Goal: Book appointment/travel/reservation

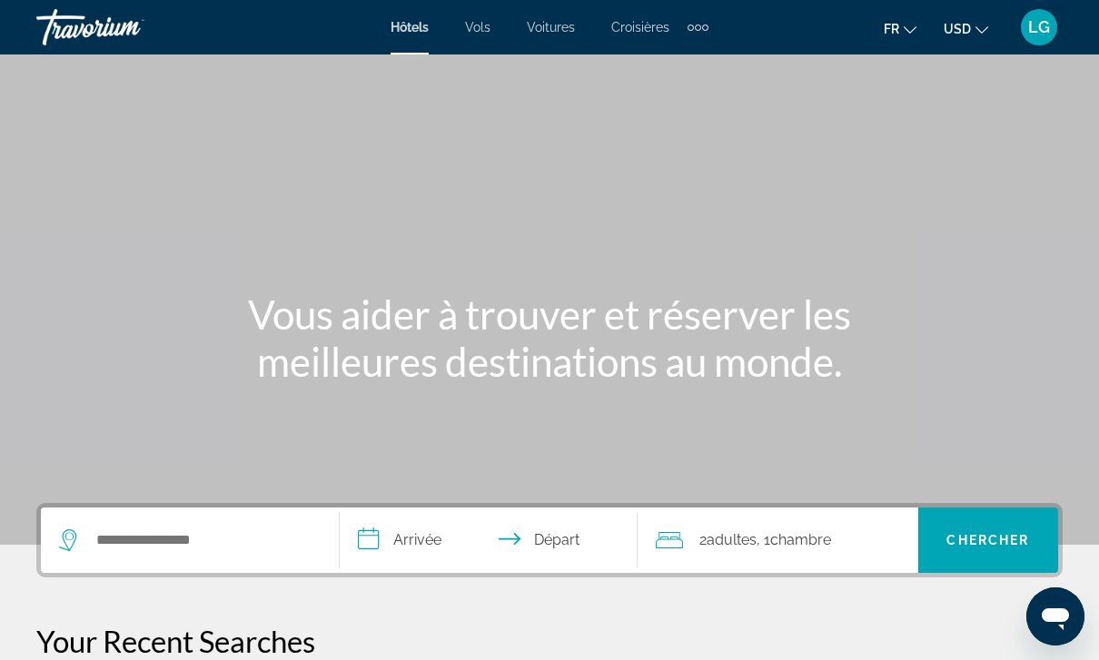
click at [704, 37] on div "Extra navigation items" at bounding box center [698, 27] width 21 height 27
click at [669, 75] on link "Activités" at bounding box center [669, 61] width 68 height 33
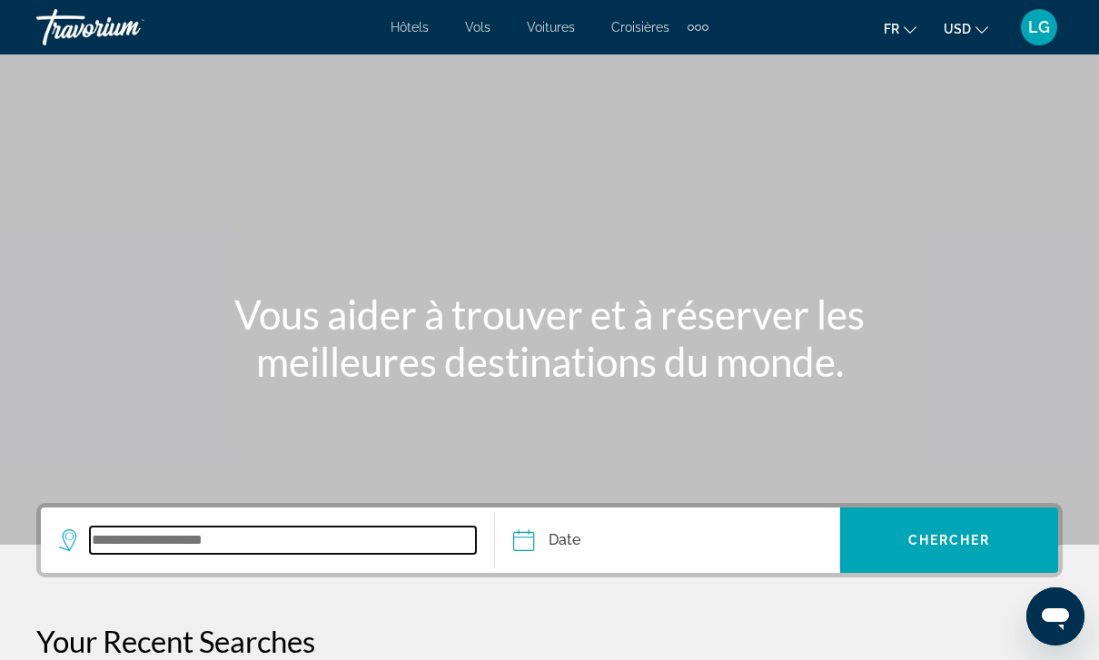
click at [306, 527] on input "Search widget" at bounding box center [283, 540] width 386 height 27
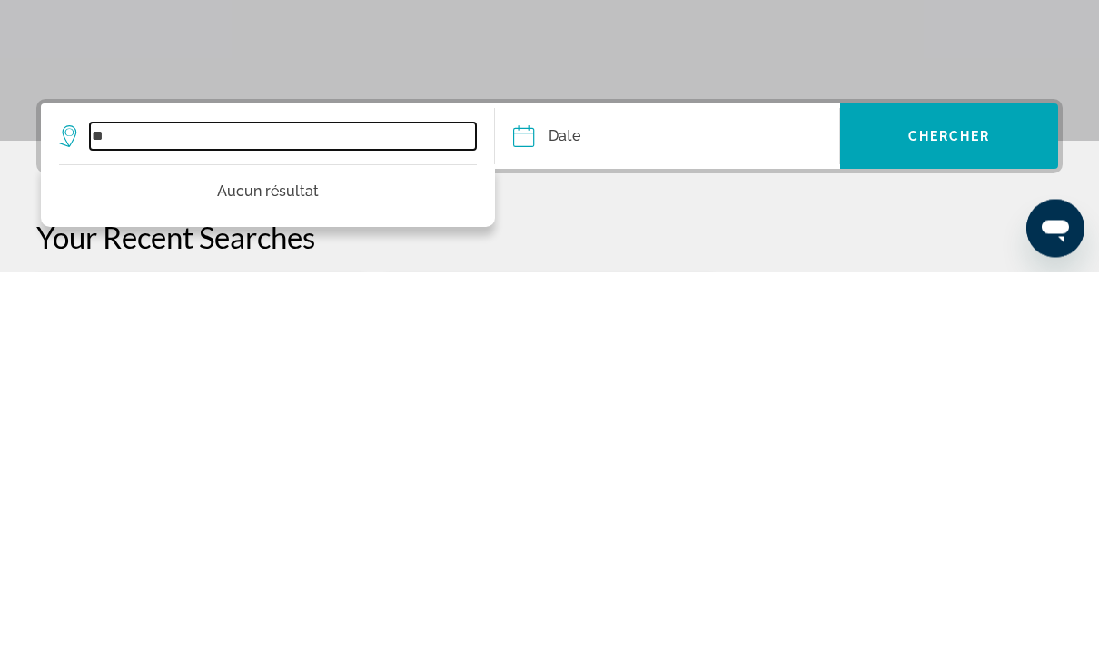
type input "*"
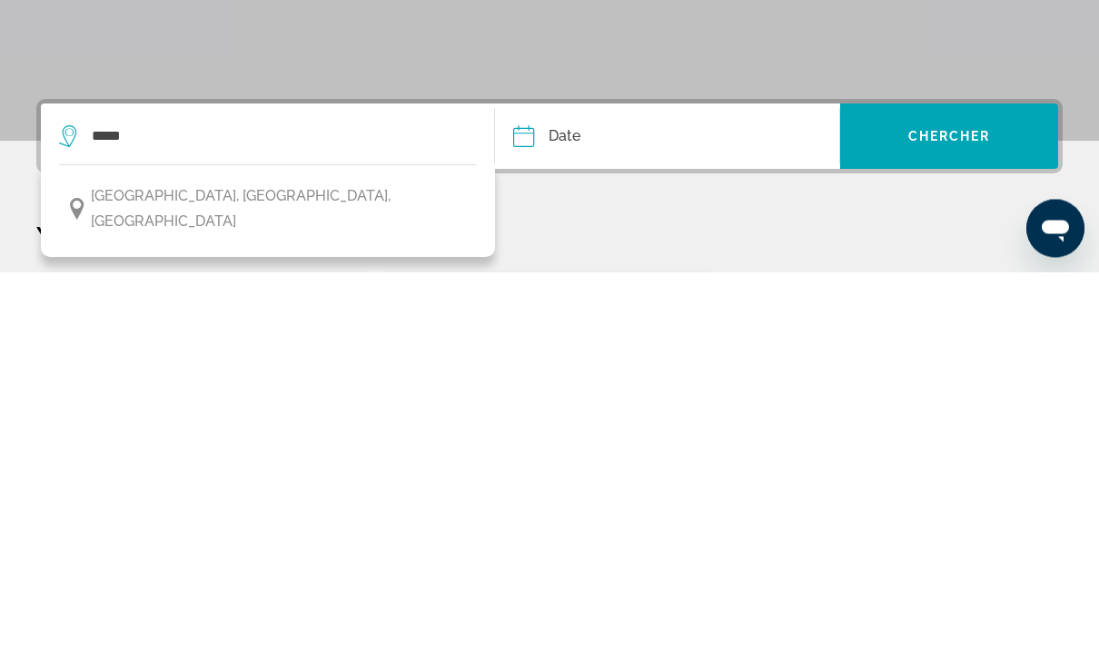
click at [260, 568] on button "[GEOGRAPHIC_DATA], [GEOGRAPHIC_DATA], [GEOGRAPHIC_DATA]" at bounding box center [268, 598] width 418 height 60
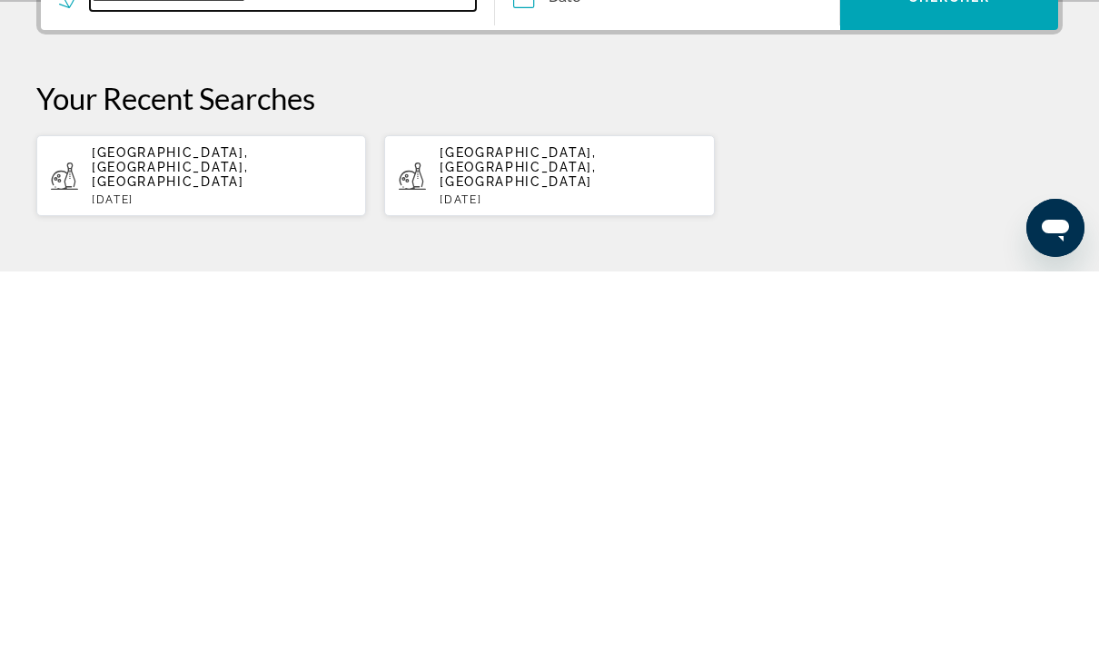
scroll to position [160, 0]
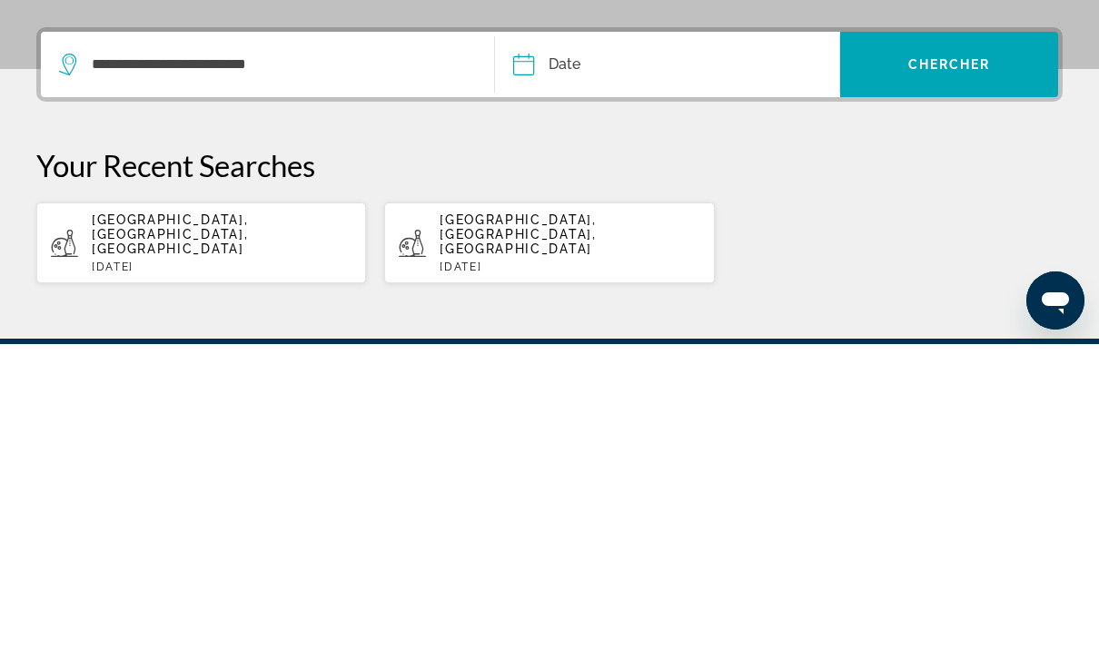
click at [279, 529] on p "[GEOGRAPHIC_DATA], [GEOGRAPHIC_DATA], [GEOGRAPHIC_DATA]" at bounding box center [222, 551] width 260 height 44
type input "**********"
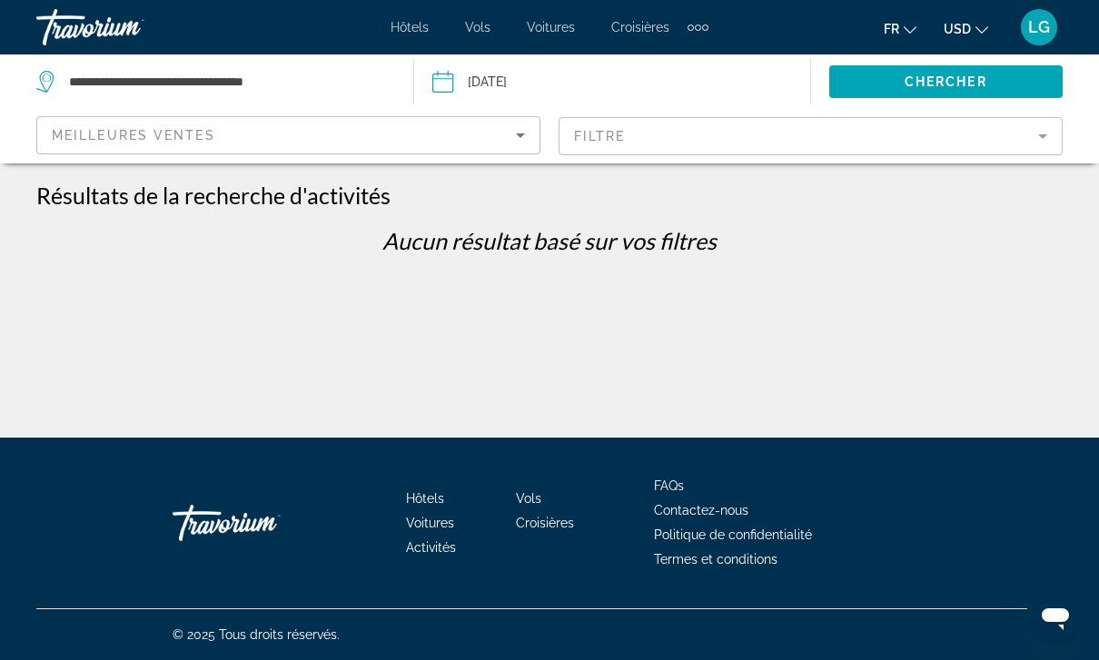
click at [520, 84] on input "Date: Aug 26, 2025" at bounding box center [526, 85] width 196 height 60
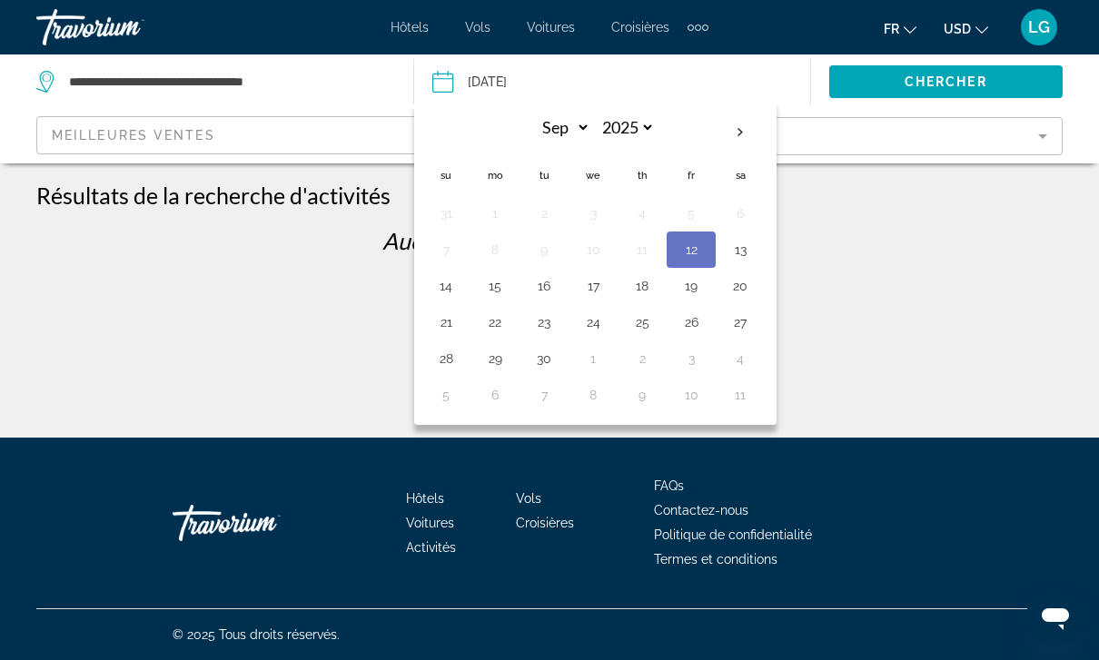
click at [734, 129] on th "Next month" at bounding box center [740, 133] width 49 height 40
click at [733, 128] on th "Next month" at bounding box center [740, 133] width 49 height 40
click at [732, 125] on th "Next month" at bounding box center [740, 133] width 49 height 40
select select "**"
click at [743, 223] on button "6" at bounding box center [740, 213] width 29 height 25
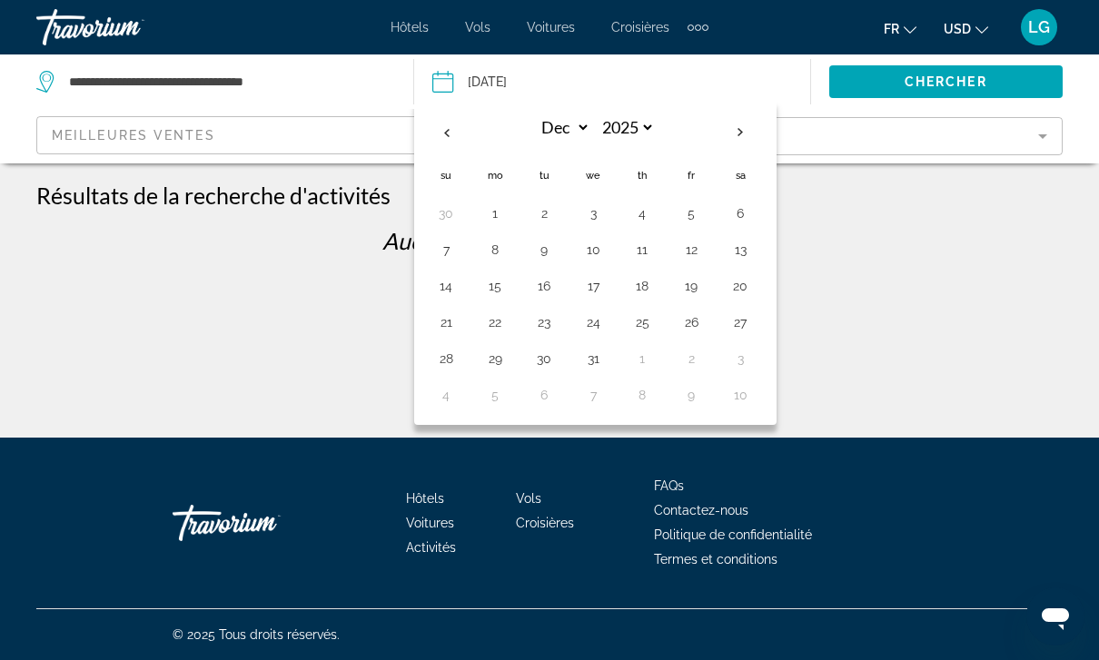
type input "**********"
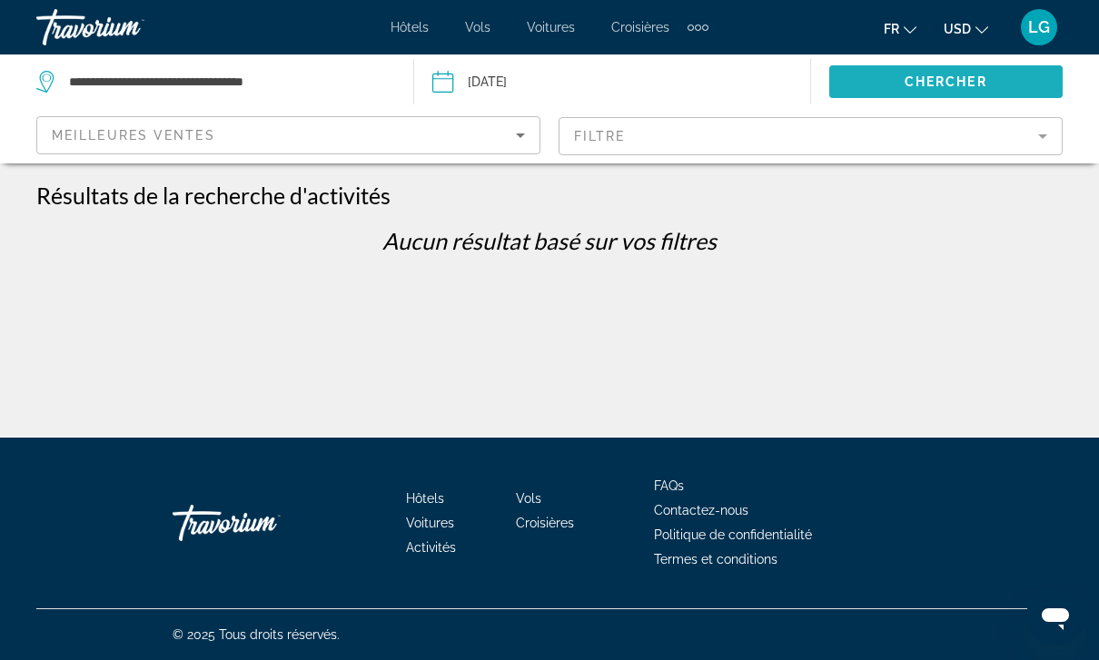
click at [967, 74] on span "Chercher" at bounding box center [946, 81] width 83 height 15
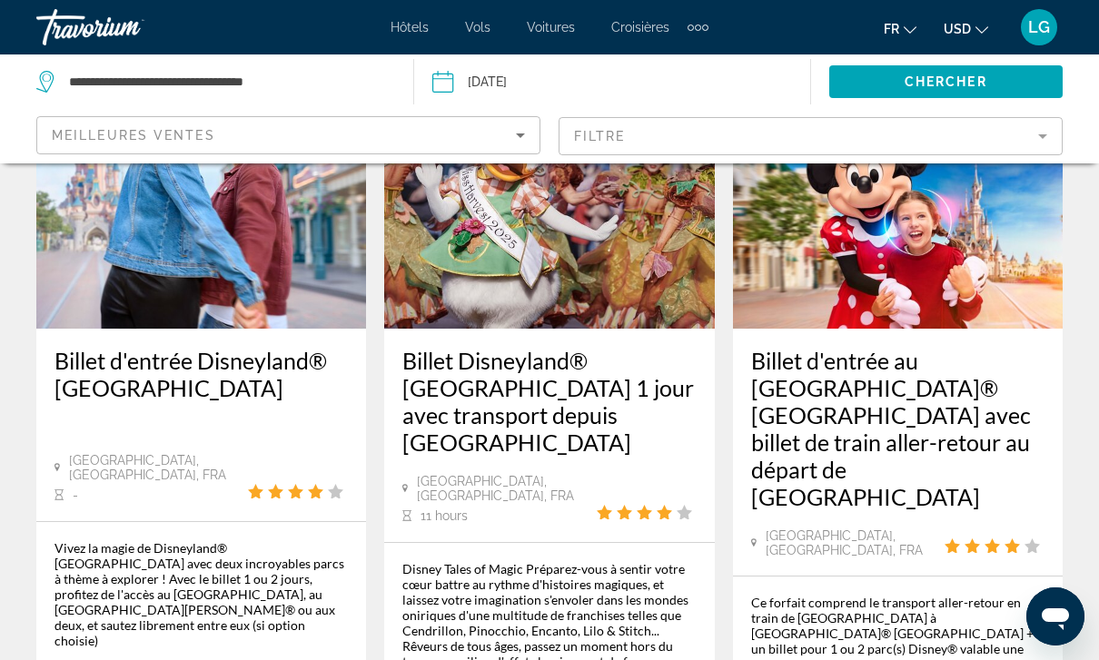
scroll to position [235, 0]
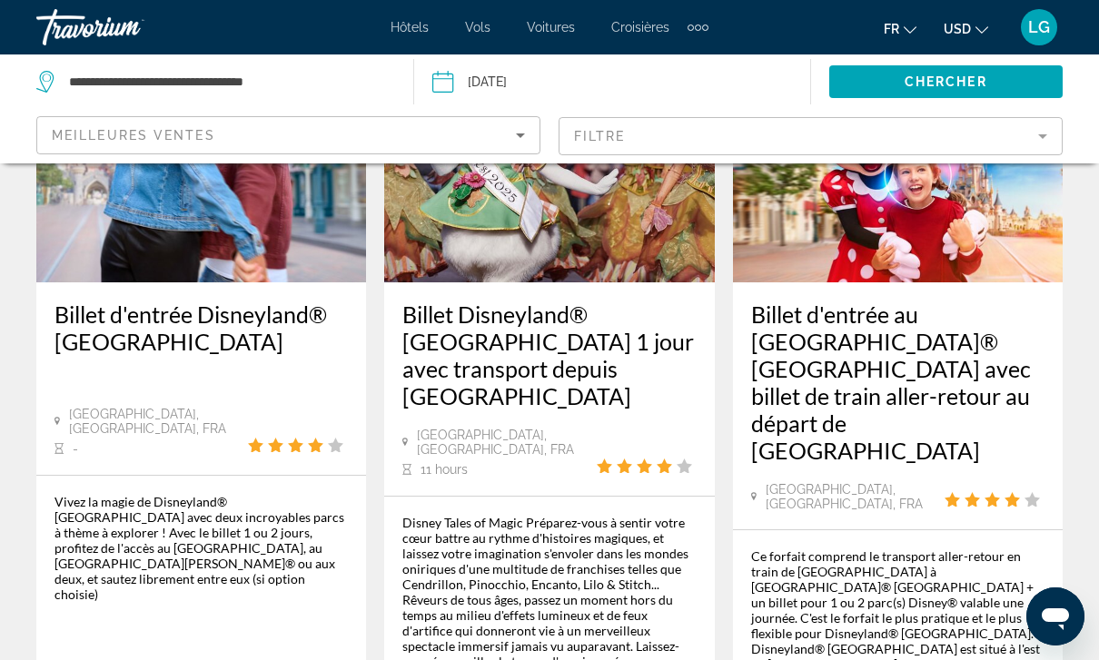
click at [294, 494] on div "Vivez la magie de Disneyland® [GEOGRAPHIC_DATA] avec deux incroyables parcs à t…" at bounding box center [201, 548] width 293 height 108
click at [282, 407] on div "[GEOGRAPHIC_DATA], [GEOGRAPHIC_DATA], FRA -" at bounding box center [201, 432] width 293 height 50
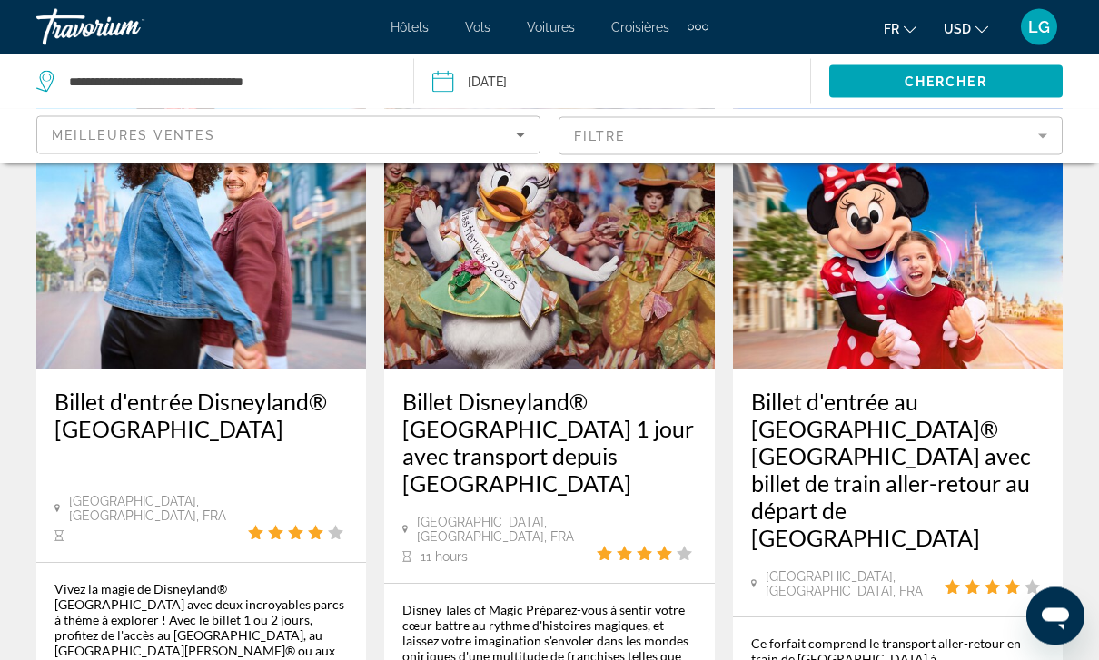
scroll to position [124, 0]
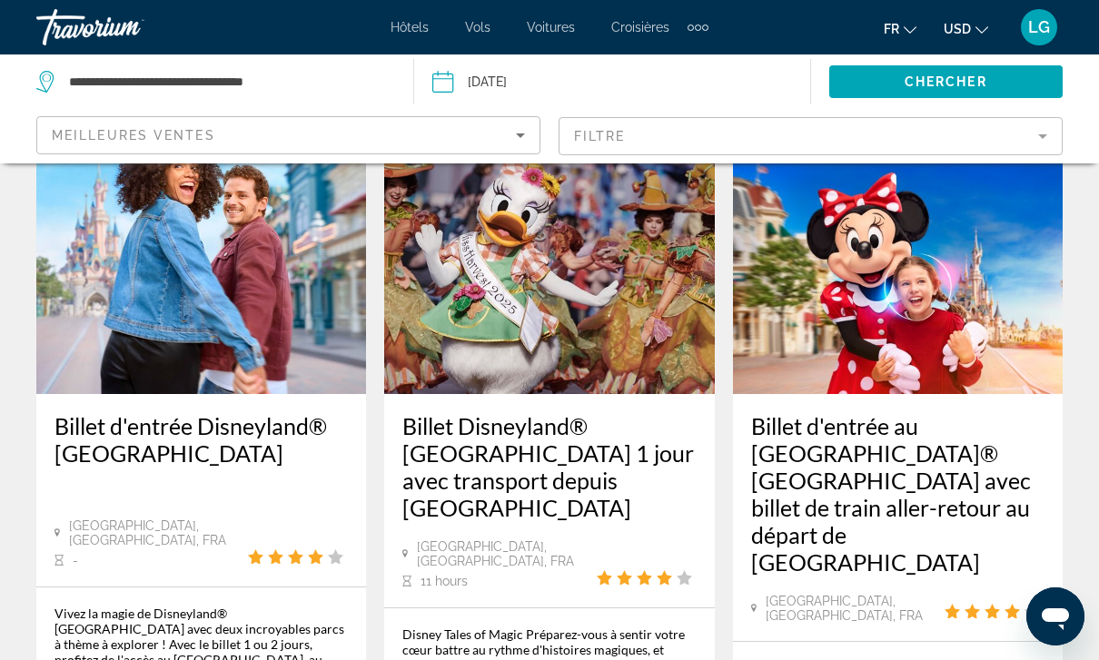
click at [261, 310] on img "Main content" at bounding box center [201, 249] width 330 height 291
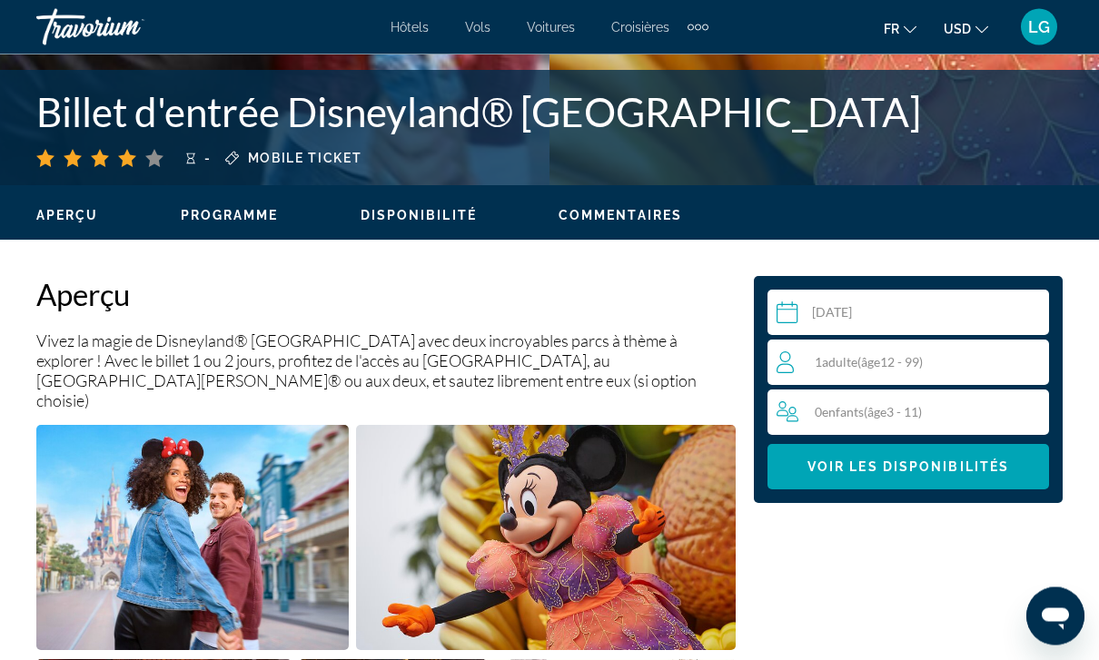
scroll to position [734, 0]
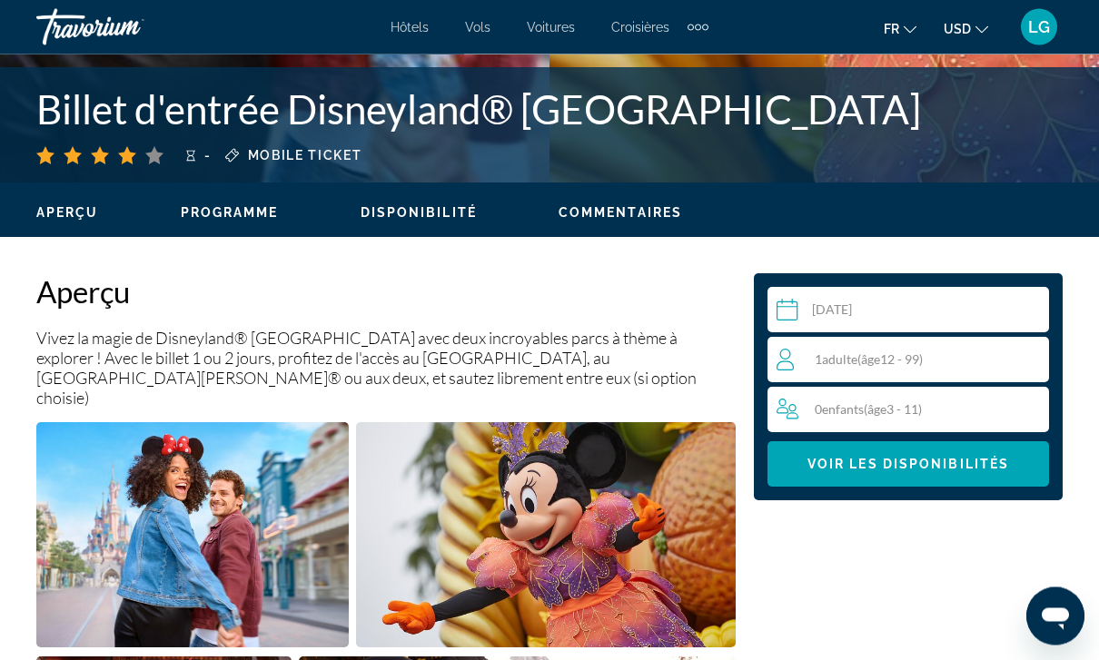
click at [990, 357] on div "1 Adulte Adultes ( âge 12 - 99)" at bounding box center [913, 361] width 272 height 22
click at [1038, 363] on icon "Increment adults" at bounding box center [1031, 359] width 16 height 22
click at [1035, 417] on icon "Increment children" at bounding box center [1032, 409] width 16 height 22
click at [1037, 409] on icon "Increment children" at bounding box center [1032, 409] width 16 height 16
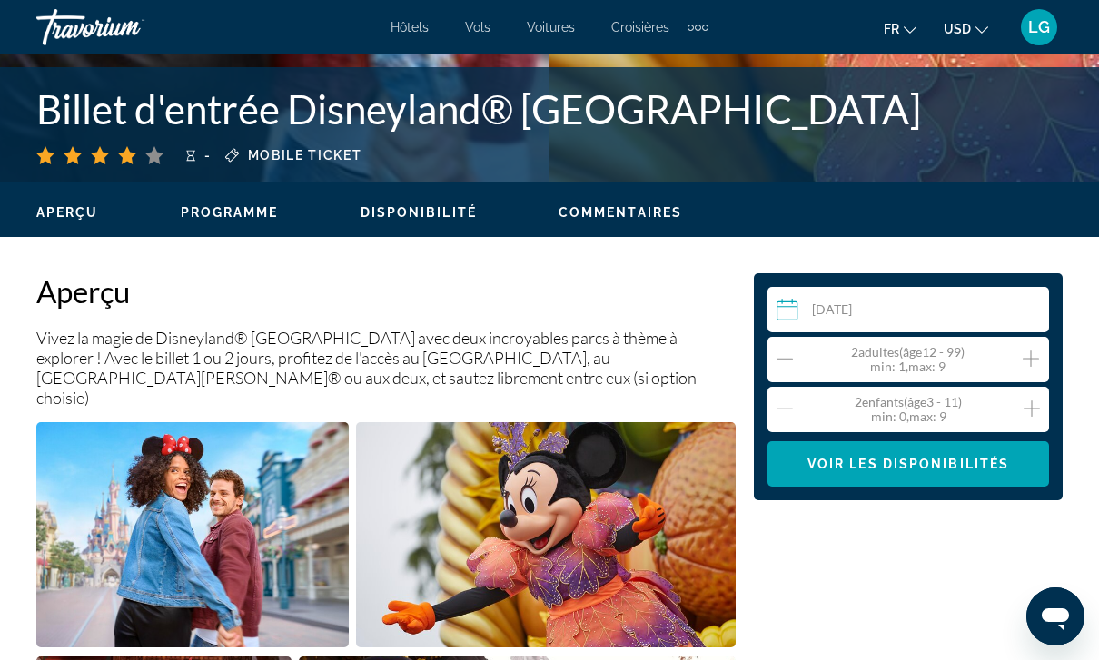
click at [804, 422] on div "2 Enfant Enfants ( âge 3 - 11) min : 0, max : 9" at bounding box center [913, 409] width 273 height 29
click at [789, 415] on icon "Decrement children" at bounding box center [785, 409] width 16 height 22
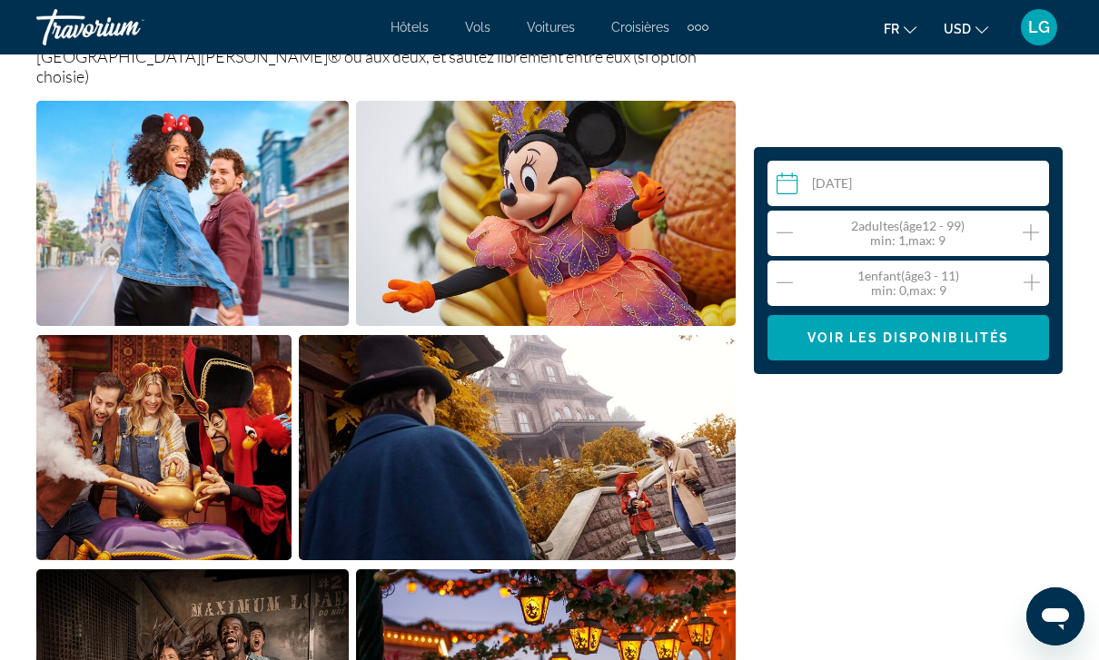
click at [956, 348] on span "Main content" at bounding box center [909, 338] width 282 height 44
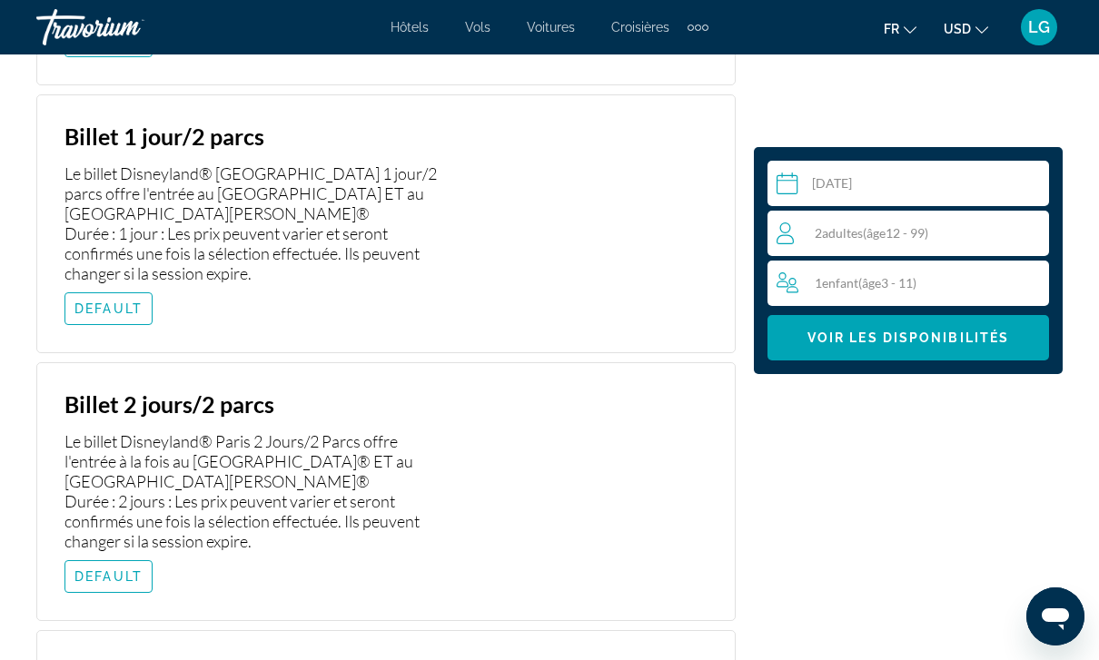
scroll to position [4300, 0]
click at [129, 570] on span "DEFAULT" at bounding box center [108, 577] width 68 height 15
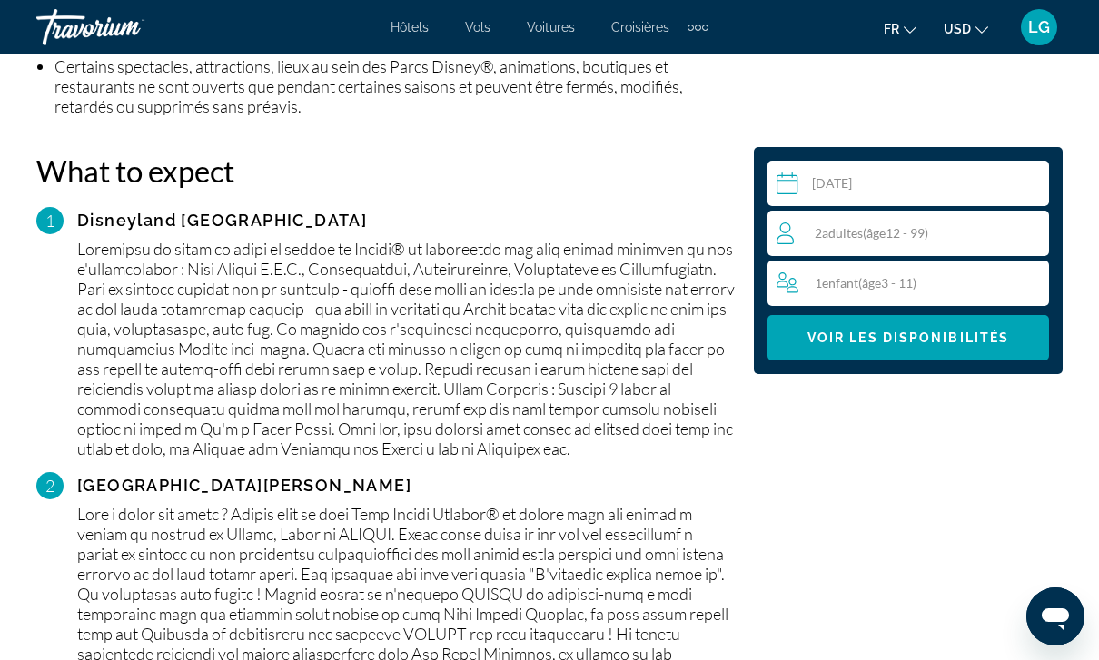
scroll to position [2711, 0]
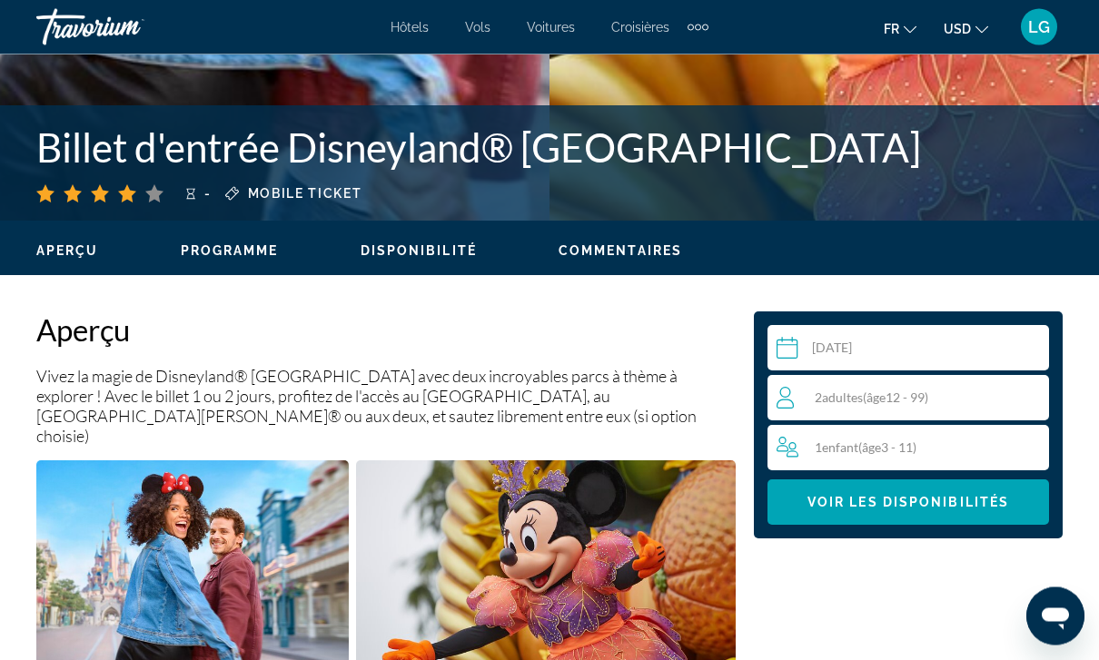
click at [912, 491] on span "Main content" at bounding box center [909, 503] width 282 height 44
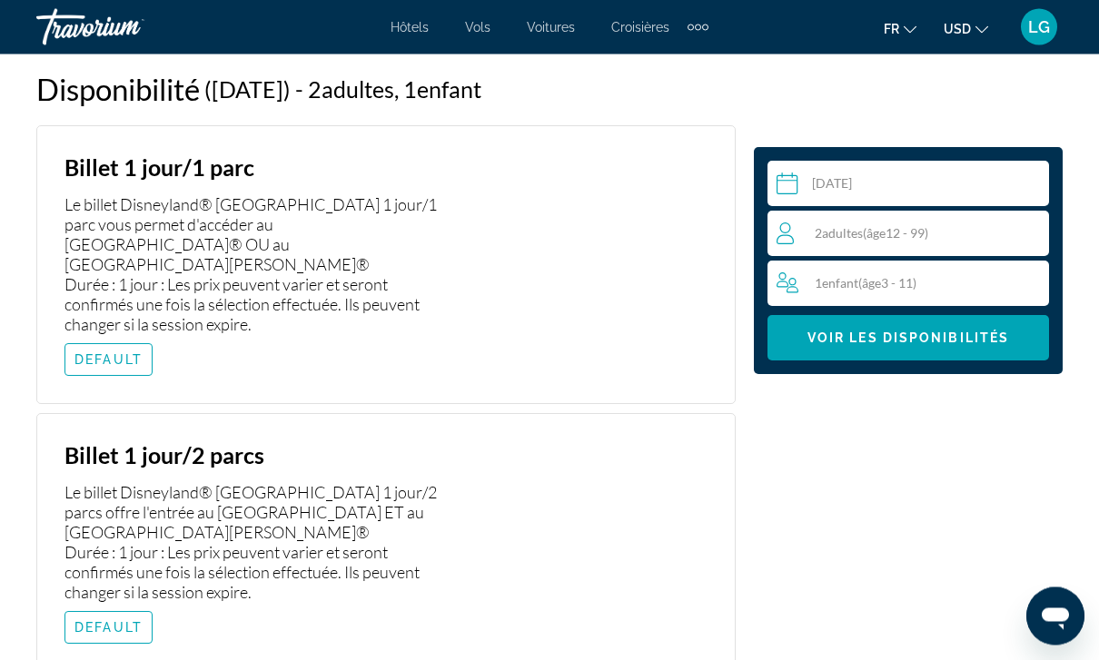
scroll to position [3983, 0]
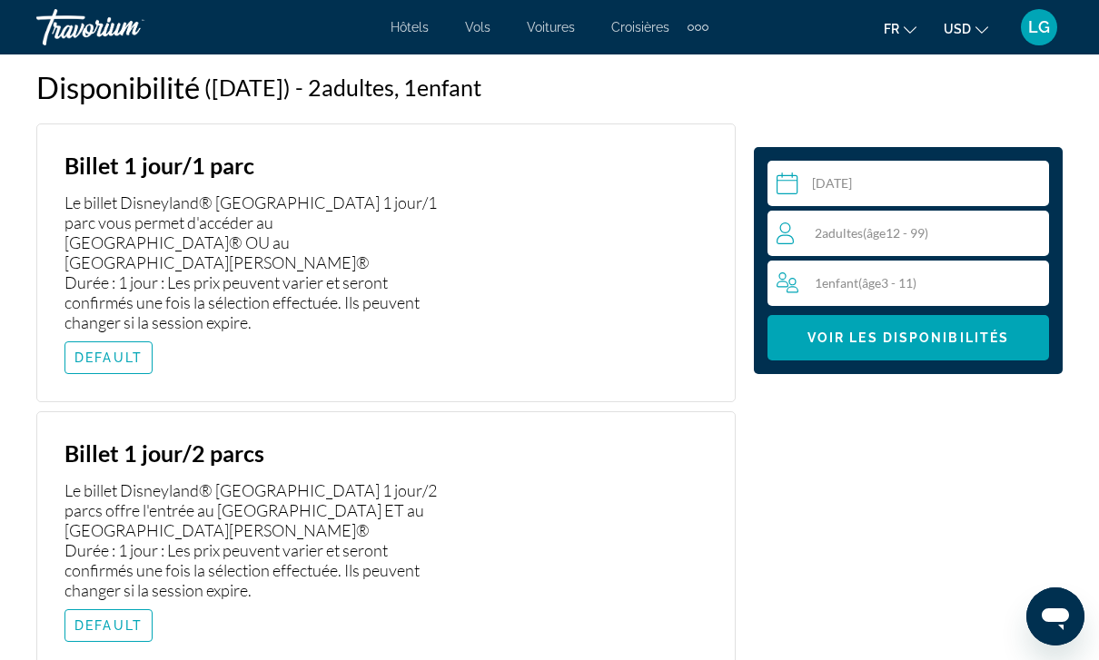
click at [113, 619] on span "DEFAULT" at bounding box center [108, 626] width 68 height 15
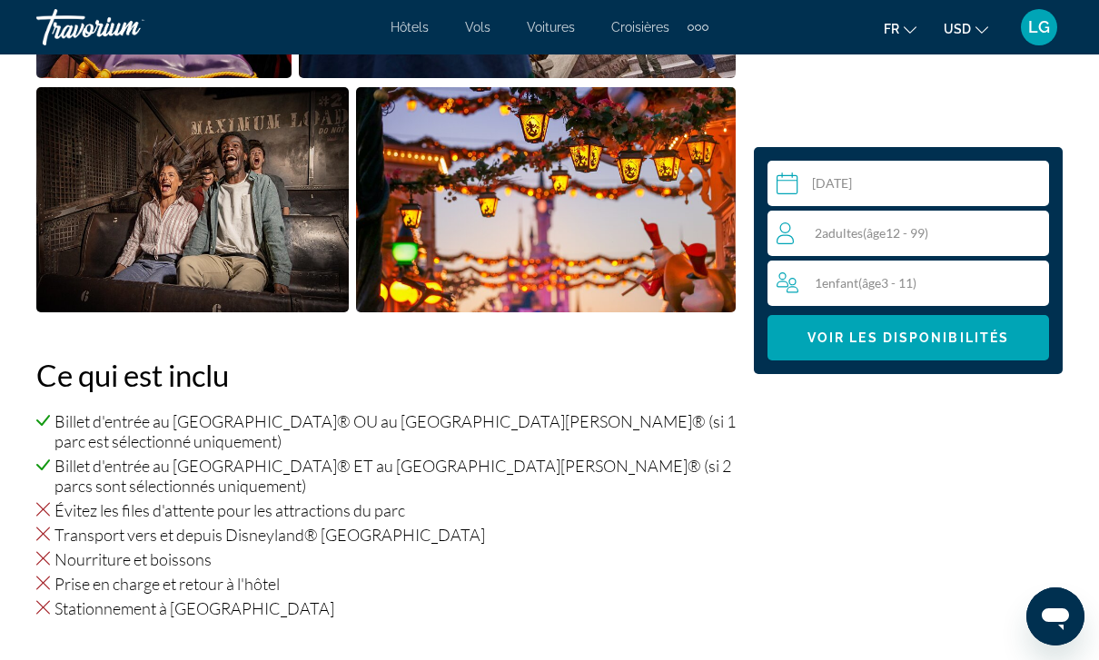
scroll to position [1540, 0]
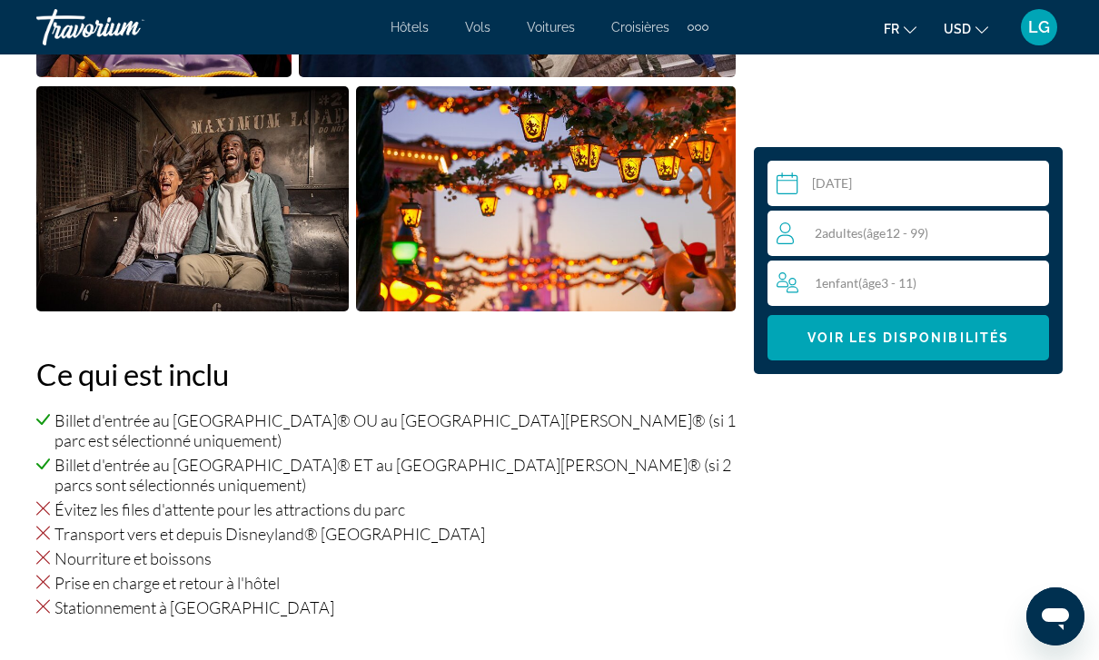
click at [397, 35] on span "Hôtels" at bounding box center [410, 27] width 38 height 15
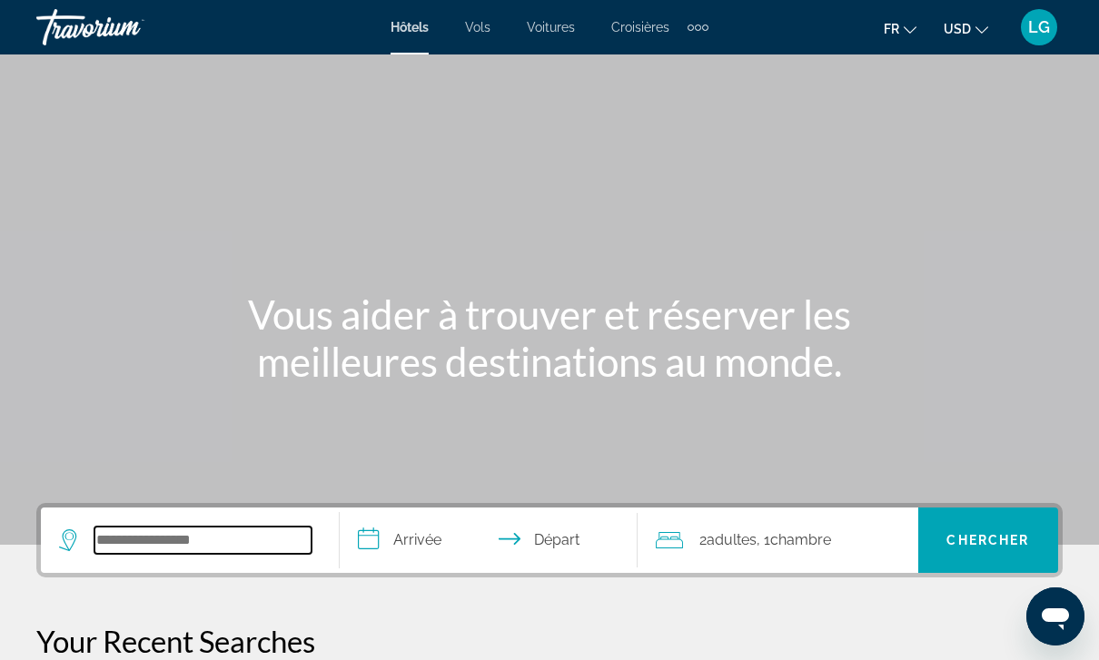
click at [251, 542] on input "Search widget" at bounding box center [202, 540] width 217 height 27
